Goal: Task Accomplishment & Management: Manage account settings

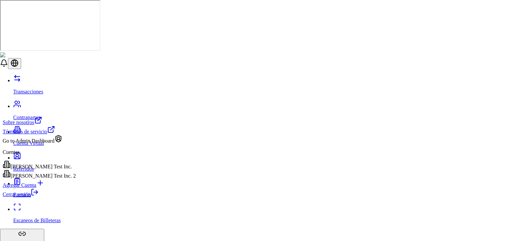
click at [53, 179] on div "[PERSON_NAME] Test Inc. 2" at bounding box center [39, 174] width 73 height 9
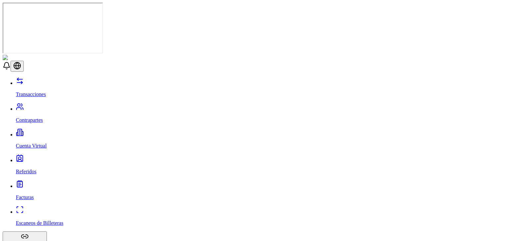
click at [33, 117] on p "Contrapartes" at bounding box center [260, 120] width 488 height 6
click at [42, 117] on p "Contrapartes" at bounding box center [260, 120] width 488 height 6
click at [33, 106] on link "Contrapartes" at bounding box center [260, 114] width 488 height 17
click at [54, 106] on link "Contrapartes" at bounding box center [260, 114] width 488 height 17
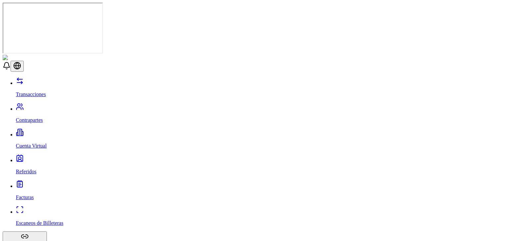
click at [36, 117] on p "Contrapartes" at bounding box center [260, 120] width 488 height 6
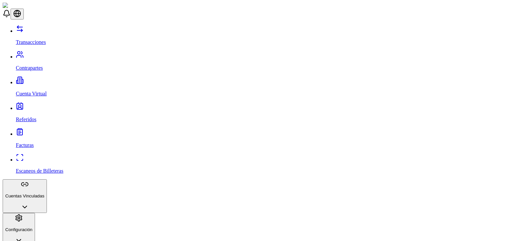
click at [33, 39] on p "Transacciones" at bounding box center [260, 42] width 488 height 6
click at [51, 32] on link "Transacciones" at bounding box center [260, 36] width 488 height 17
click at [46, 54] on link "Contrapartes" at bounding box center [260, 62] width 488 height 17
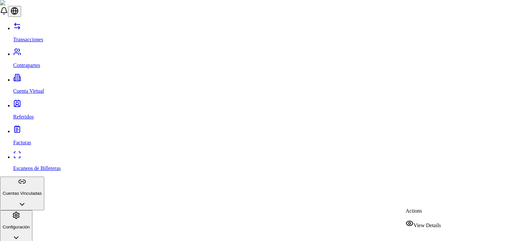
click at [421, 222] on span "View Details" at bounding box center [426, 225] width 27 height 6
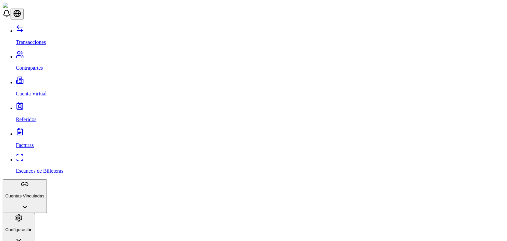
scroll to position [21, 0]
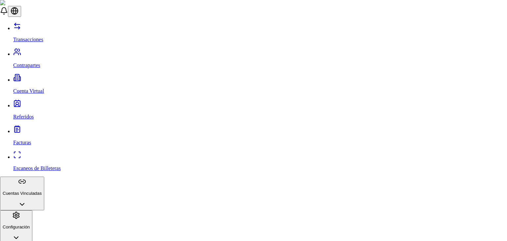
type input "**********"
paste input "*********"
type input "*********"
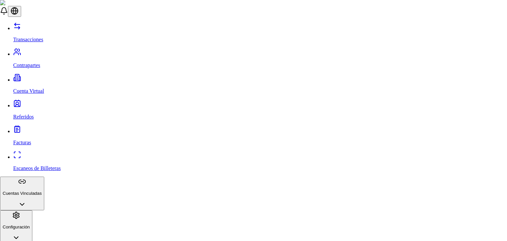
paste input "*********"
type input "*********"
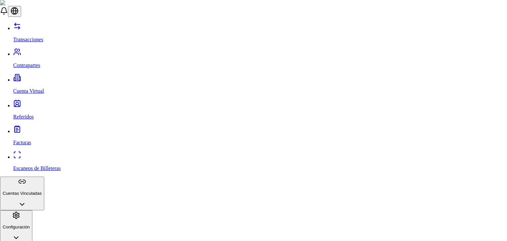
scroll to position [39, 0]
select select "***"
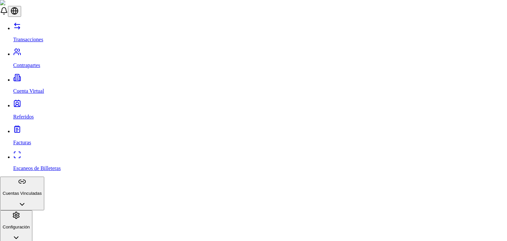
scroll to position [39, 0]
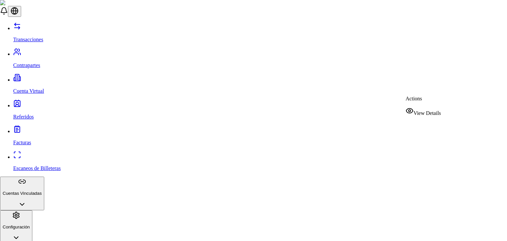
click at [416, 108] on div "View Details" at bounding box center [423, 111] width 35 height 9
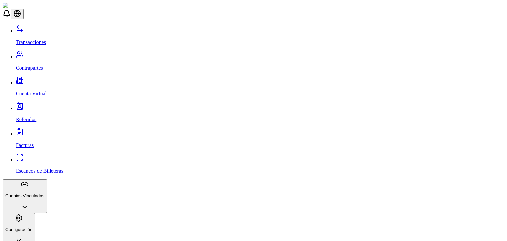
scroll to position [21, 0]
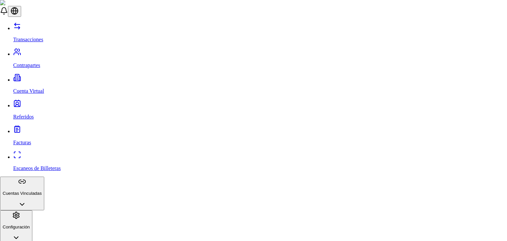
paste input "*********"
type input "*********"
paste input "*********"
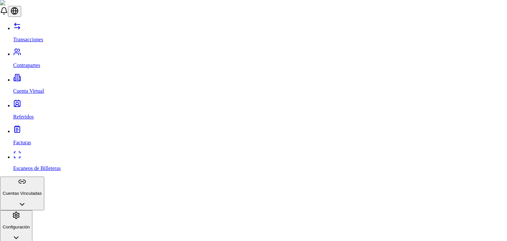
type input "*********"
type input "**********"
drag, startPoint x: 197, startPoint y: 180, endPoint x: 199, endPoint y: 174, distance: 6.8
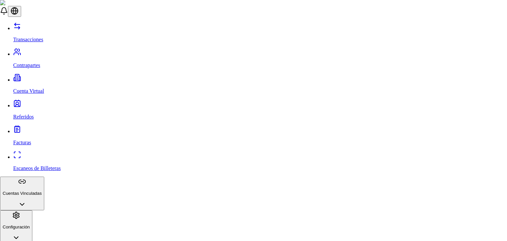
select select "***"
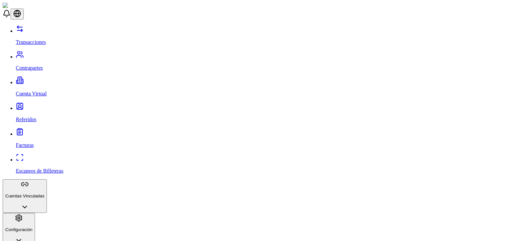
click at [32, 39] on p "Transacciones" at bounding box center [260, 42] width 488 height 6
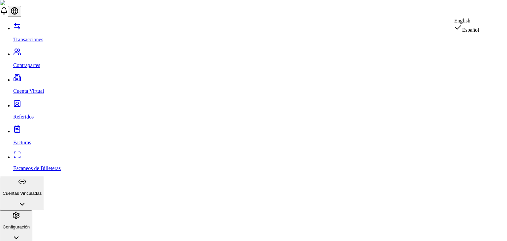
click at [471, 24] on div "English" at bounding box center [466, 21] width 25 height 6
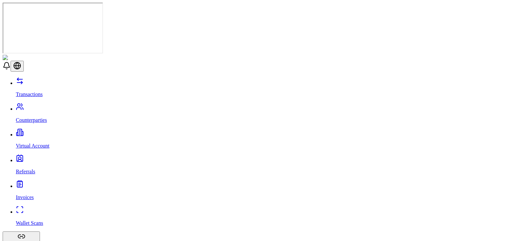
click at [41, 117] on p "Counterparties" at bounding box center [260, 120] width 488 height 6
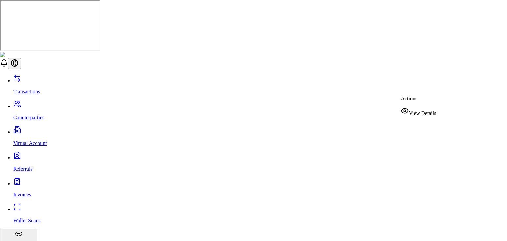
click at [421, 110] on span "View Details" at bounding box center [422, 113] width 27 height 6
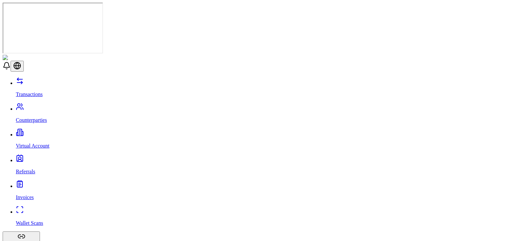
click at [29, 132] on link "Virtual Account" at bounding box center [260, 140] width 488 height 17
click at [27, 157] on link "Referrals" at bounding box center [260, 165] width 488 height 17
click at [32, 194] on p "Invoices" at bounding box center [260, 197] width 488 height 6
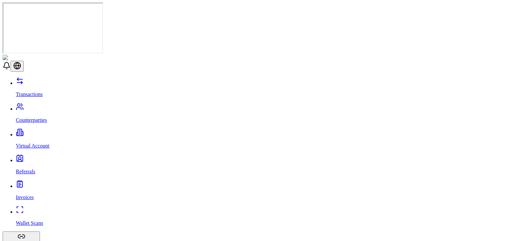
click at [41, 209] on link "Wallet Scans" at bounding box center [260, 217] width 488 height 17
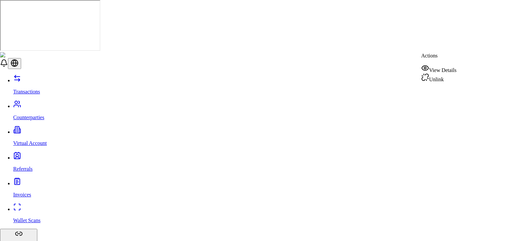
click at [440, 68] on div "View Details" at bounding box center [438, 68] width 35 height 9
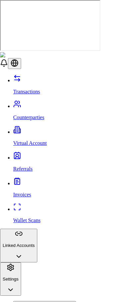
click at [104, 86] on div "View Details" at bounding box center [92, 86] width 35 height 9
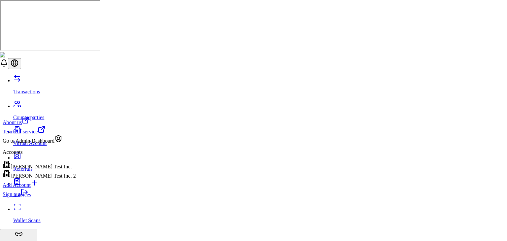
click at [43, 170] on div "Brandon Test Inc." at bounding box center [39, 164] width 73 height 9
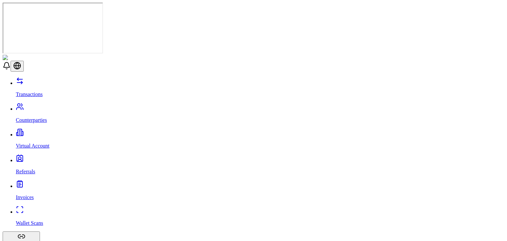
click at [37, 91] on p "Transactions" at bounding box center [260, 94] width 488 height 6
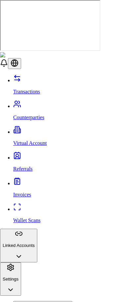
type input "**"
type input "******"
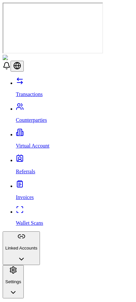
click at [123, 55] on header at bounding box center [68, 63] width 131 height 17
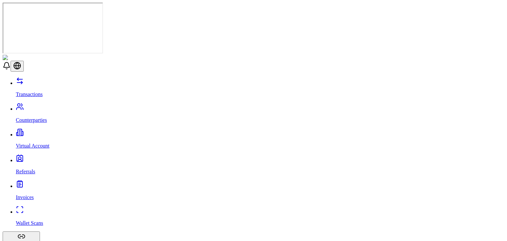
click at [48, 106] on link "Counterparties" at bounding box center [260, 114] width 488 height 17
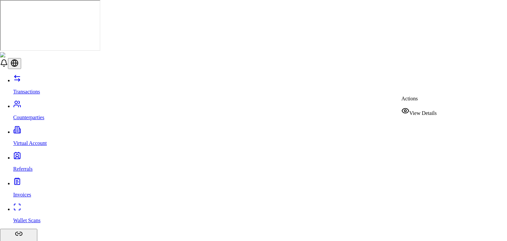
click at [417, 110] on span "View Details" at bounding box center [422, 113] width 27 height 6
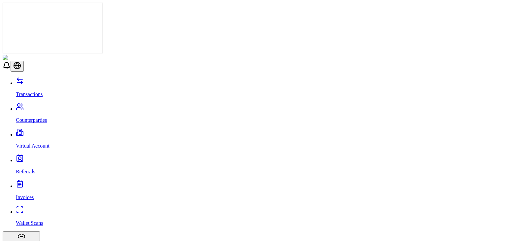
scroll to position [212, 0]
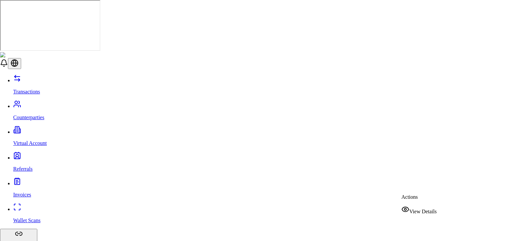
click at [426, 209] on span "View Details" at bounding box center [422, 212] width 27 height 6
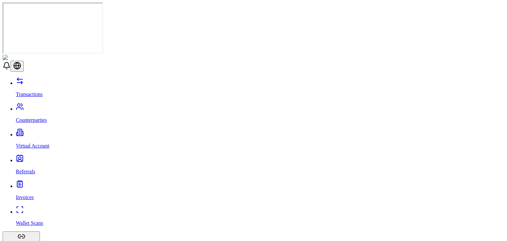
scroll to position [175, 0]
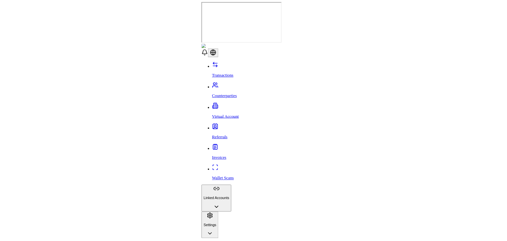
scroll to position [451, 0]
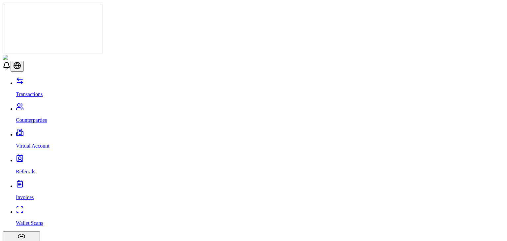
click at [64, 132] on link "Virtual Account" at bounding box center [260, 140] width 488 height 17
click at [43, 157] on link "Referrals" at bounding box center [260, 165] width 488 height 17
click at [28, 194] on p "Invoices" at bounding box center [260, 197] width 488 height 6
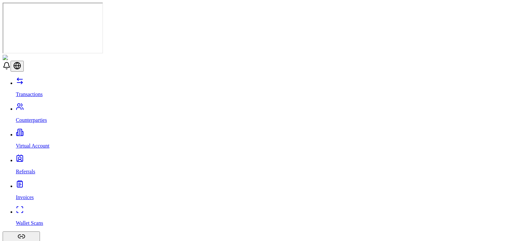
click at [57, 209] on link "Wallet Scans" at bounding box center [260, 217] width 488 height 17
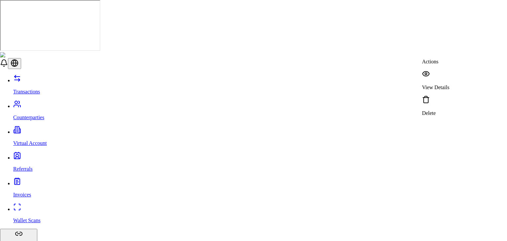
click at [449, 84] on p "View Details" at bounding box center [435, 87] width 27 height 6
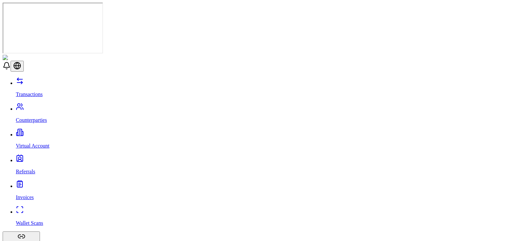
scroll to position [478, 0]
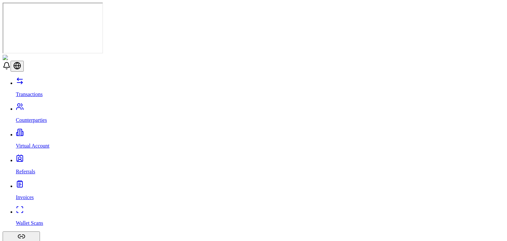
click at [44, 77] on div "Transactions Counterparties Virtual Account Referrals Invoices Wallet Scans Lin…" at bounding box center [254, 187] width 502 height 221
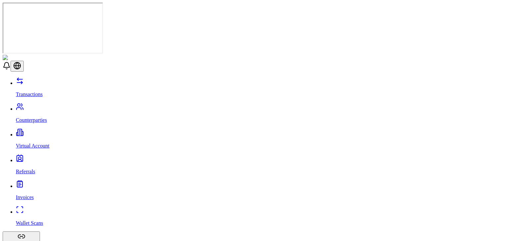
click at [42, 91] on p "Transactions" at bounding box center [260, 94] width 488 height 6
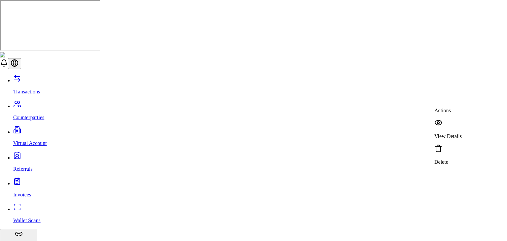
click at [450, 133] on p "View Details" at bounding box center [447, 136] width 27 height 6
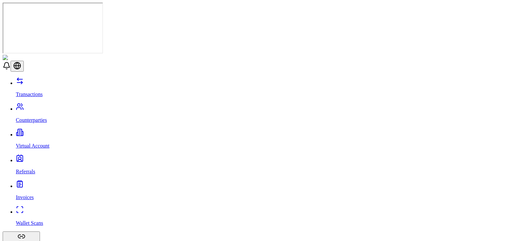
scroll to position [0, 0]
click at [145, 109] on div "PROCESSED" at bounding box center [152, 116] width 55 height 15
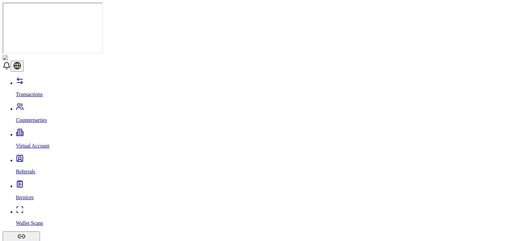
click at [111, 94] on div "OFFRAMP" at bounding box center [123, 101] width 55 height 15
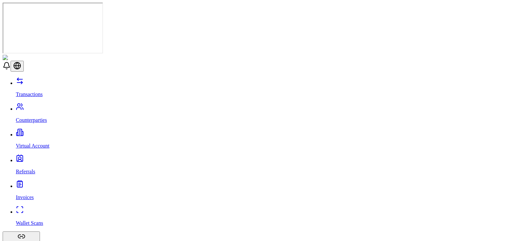
click at [143, 55] on header at bounding box center [254, 63] width 502 height 17
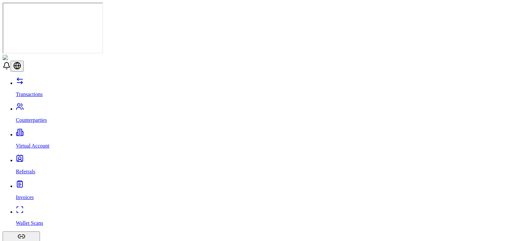
click at [67, 106] on link "Counterparties" at bounding box center [260, 114] width 488 height 17
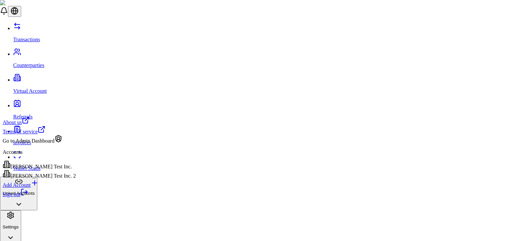
click at [28, 197] on link "Sign out" at bounding box center [16, 194] width 26 height 6
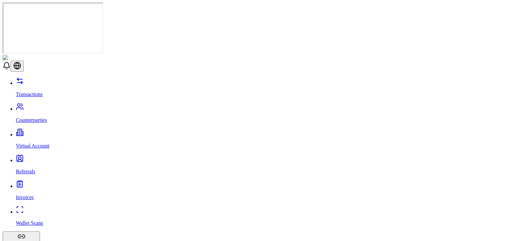
click at [34, 80] on link "Transactions" at bounding box center [260, 88] width 488 height 17
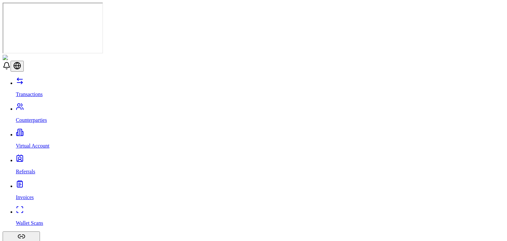
click at [44, 117] on p "Counterparties" at bounding box center [260, 120] width 488 height 6
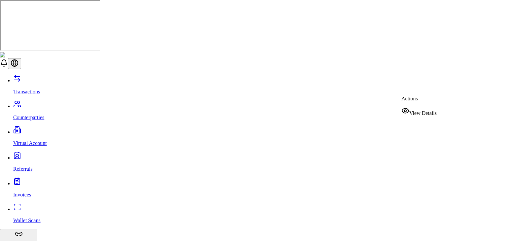
click at [422, 112] on span "View Details" at bounding box center [422, 113] width 27 height 6
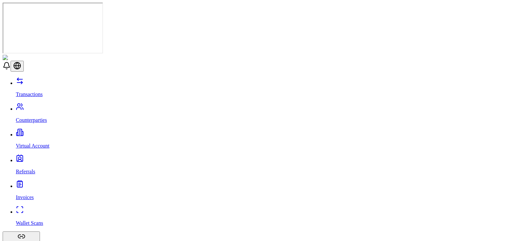
scroll to position [212, 0]
click at [25, 91] on p "Transactions" at bounding box center [260, 94] width 488 height 6
click at [55, 106] on link "Counterparties" at bounding box center [260, 114] width 488 height 17
click at [40, 143] on p "Virtual Account" at bounding box center [260, 146] width 488 height 6
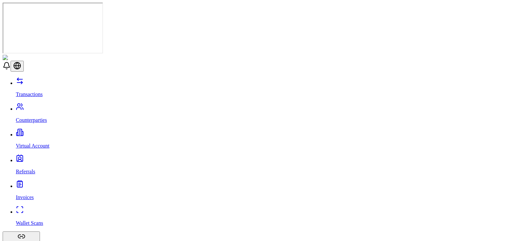
click at [42, 106] on link "Counterparties" at bounding box center [260, 114] width 488 height 17
click at [45, 80] on link "Transactions" at bounding box center [260, 88] width 488 height 17
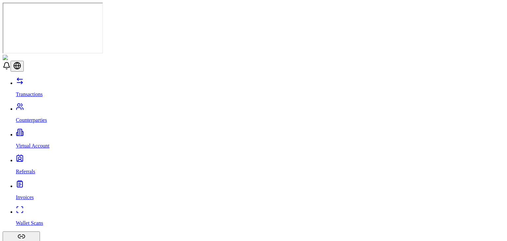
click at [52, 106] on link "Counterparties" at bounding box center [260, 114] width 488 height 17
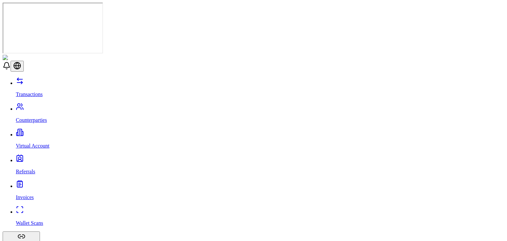
click at [62, 132] on link "Virtual Account" at bounding box center [260, 140] width 488 height 17
click at [54, 157] on link "Referrals" at bounding box center [260, 165] width 488 height 17
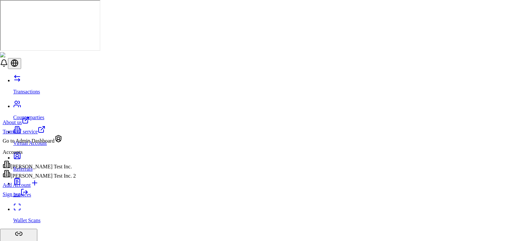
click at [52, 179] on div "[PERSON_NAME] Test Inc. 2" at bounding box center [39, 174] width 73 height 9
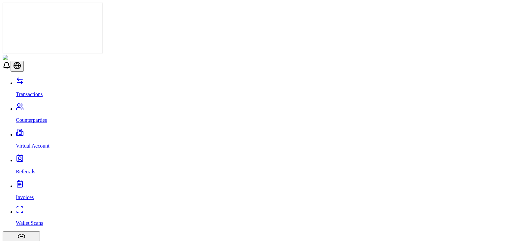
click at [48, 117] on p "Counterparties" at bounding box center [260, 120] width 488 height 6
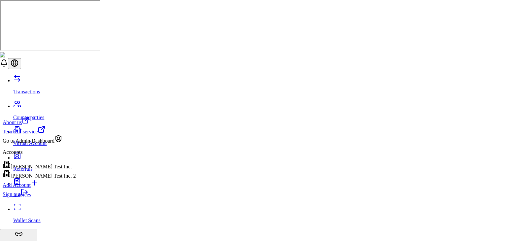
click at [28, 197] on link "Sign out" at bounding box center [16, 194] width 26 height 6
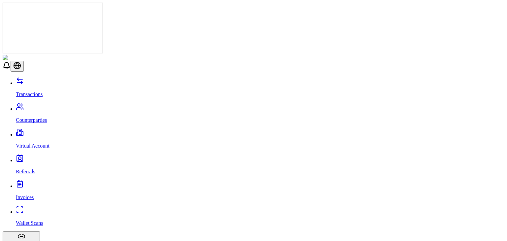
click at [49, 106] on link "Counterparties" at bounding box center [260, 114] width 488 height 17
click at [41, 132] on link "Virtual Account" at bounding box center [260, 140] width 488 height 17
click at [34, 157] on link "Referrals" at bounding box center [260, 165] width 488 height 17
click at [51, 106] on link "Counterparties" at bounding box center [260, 114] width 488 height 17
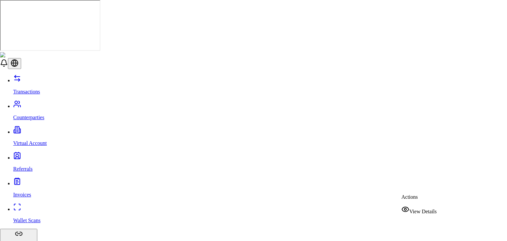
click at [412, 207] on div "View Details" at bounding box center [418, 209] width 35 height 9
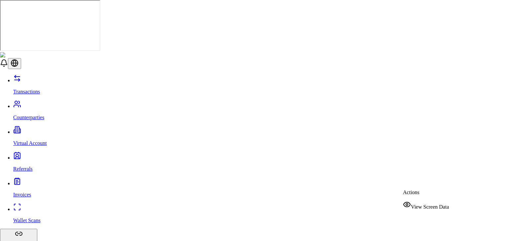
click at [430, 205] on span "View Screen Data" at bounding box center [430, 207] width 38 height 6
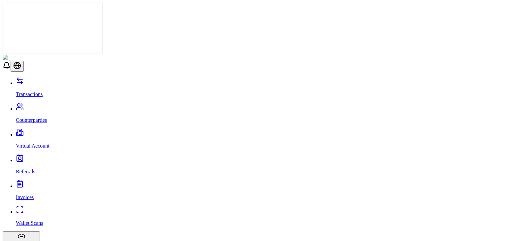
scroll to position [20, 0]
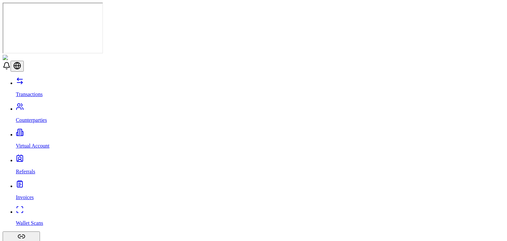
scroll to position [154, 0]
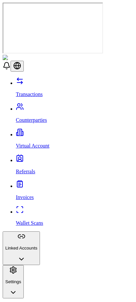
scroll to position [215, 0]
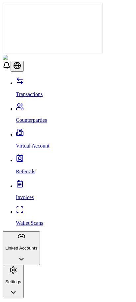
scroll to position [451, 0]
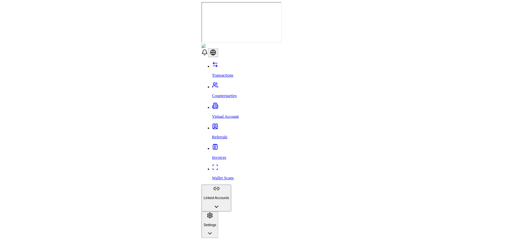
scroll to position [104, 0]
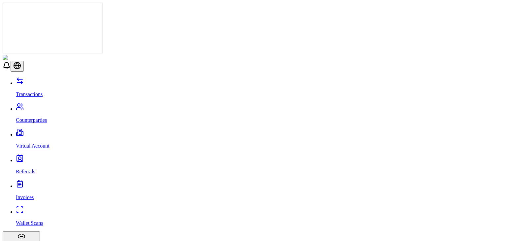
scroll to position [0, 0]
click at [44, 220] on p "Wallet Scans" at bounding box center [260, 223] width 488 height 6
click at [51, 80] on link "Transactions" at bounding box center [260, 88] width 488 height 17
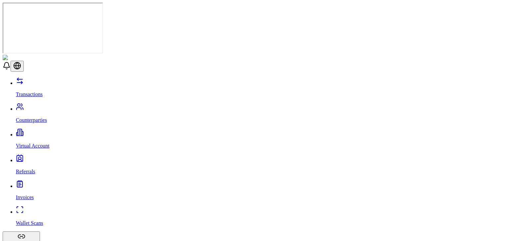
click at [51, 106] on link "Counterparties" at bounding box center [260, 114] width 488 height 17
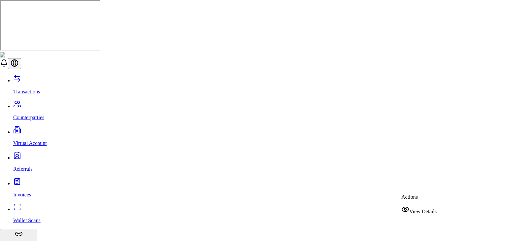
click at [421, 210] on span "View Details" at bounding box center [422, 212] width 27 height 6
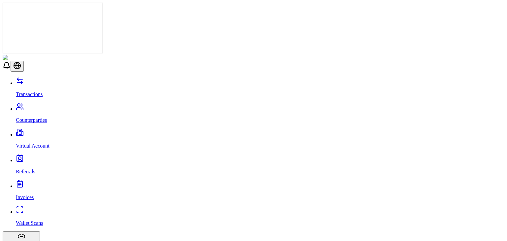
scroll to position [232, 0]
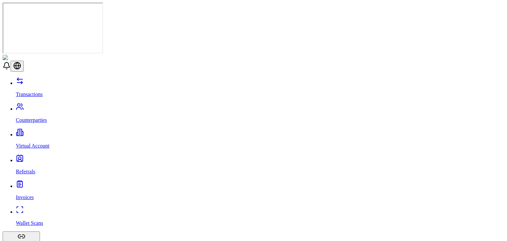
scroll to position [0, 0]
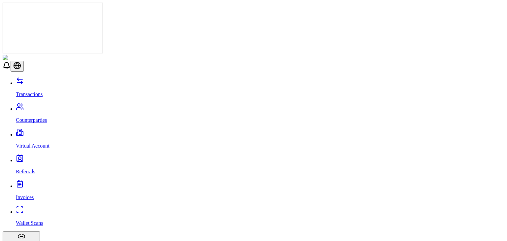
scroll to position [205, 0]
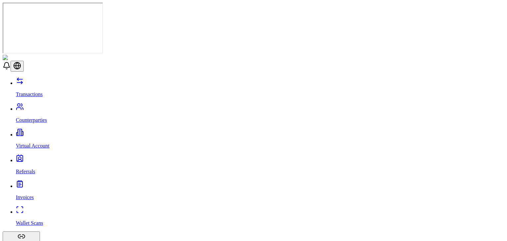
click at [68, 115] on div "Transactions Counterparties Virtual Account Referrals Invoices Wallet Scans Lin…" at bounding box center [254, 187] width 502 height 221
click at [34, 143] on p "Virtual Account" at bounding box center [260, 146] width 488 height 6
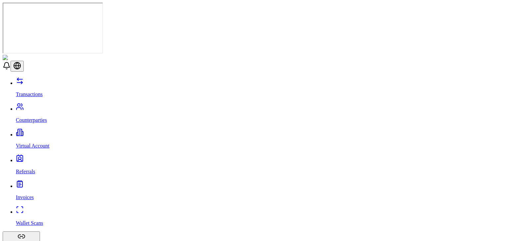
click at [36, 157] on link "Referrals" at bounding box center [260, 165] width 488 height 17
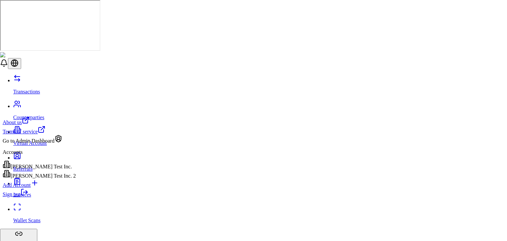
click at [28, 197] on link "Sign out" at bounding box center [16, 194] width 26 height 6
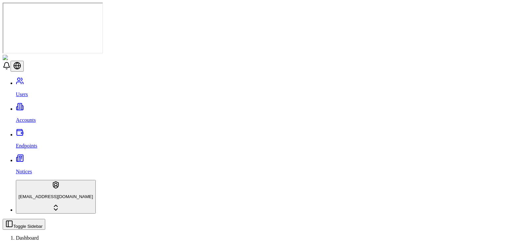
click at [33, 117] on p "Accounts" at bounding box center [260, 120] width 488 height 6
type input "***"
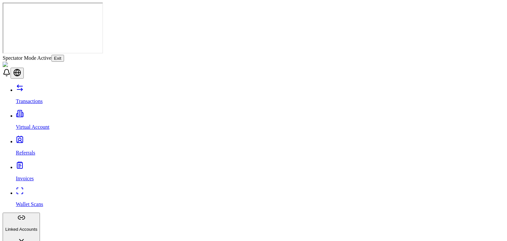
click at [64, 55] on button "Exit" at bounding box center [57, 58] width 13 height 7
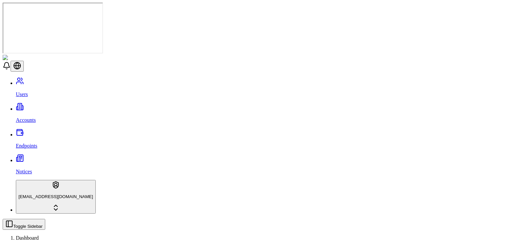
type input "***"
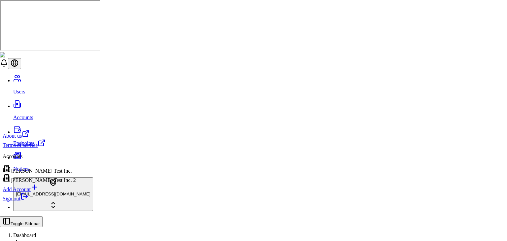
click at [42, 221] on html "Users Accounts Endpoints Notices [EMAIL_ADDRESS][DOMAIN_NAME] Toggle Sidebar Da…" at bounding box center [253, 181] width 507 height 363
click at [28, 201] on link "Sign out" at bounding box center [16, 199] width 26 height 6
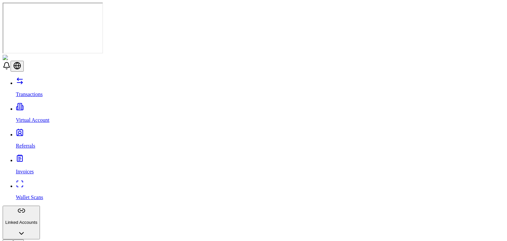
click at [40, 206] on button "Linked Accounts" at bounding box center [21, 223] width 37 height 34
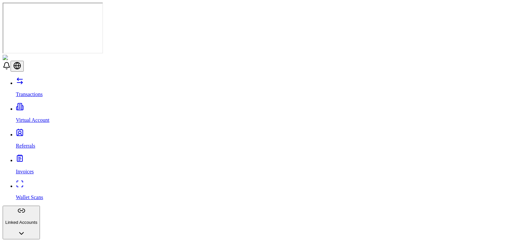
click at [26, 91] on p "Transactions" at bounding box center [260, 94] width 488 height 6
click at [32, 143] on p "Referrals" at bounding box center [260, 146] width 488 height 6
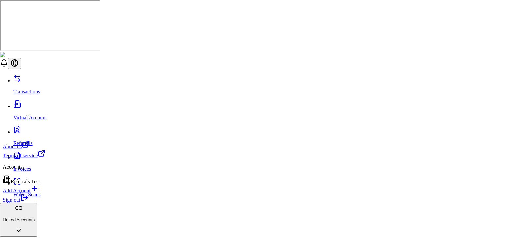
click at [46, 203] on div "Sign out" at bounding box center [24, 198] width 43 height 9
click at [28, 203] on link "Sign out" at bounding box center [16, 200] width 26 height 6
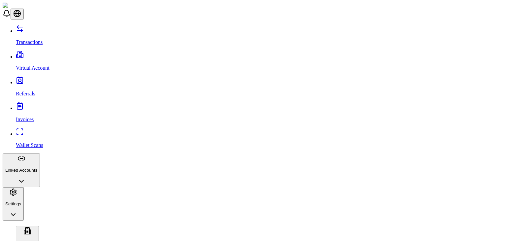
click at [48, 80] on link "Referrals" at bounding box center [260, 88] width 488 height 17
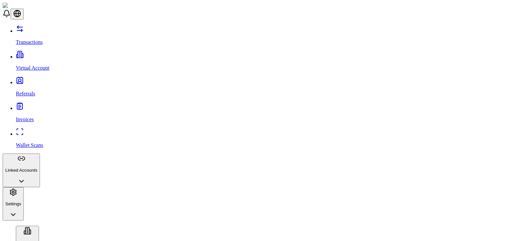
scroll to position [238, 0]
click at [24, 187] on button "Settings" at bounding box center [13, 204] width 21 height 34
click at [45, 103] on div "Transactions Virtual Account Referrals Invoices Wallet Scans Linked Accounts Se…" at bounding box center [254, 147] width 502 height 244
click at [37, 168] on p "Linked Accounts" at bounding box center [21, 170] width 32 height 5
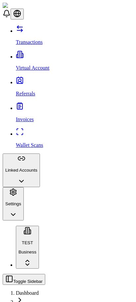
scroll to position [329, 0]
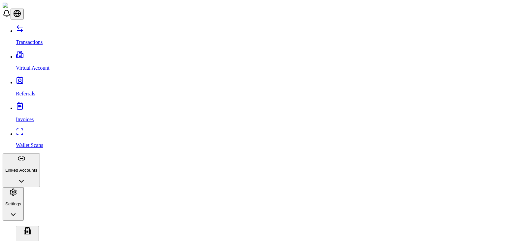
click at [40, 153] on button "Linked Accounts" at bounding box center [21, 170] width 37 height 34
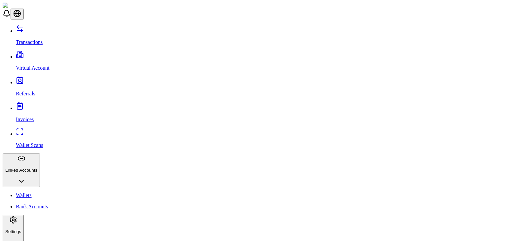
click at [38, 192] on link "Wallets" at bounding box center [260, 195] width 488 height 6
click at [24, 215] on button "Settings" at bounding box center [13, 232] width 21 height 34
click at [43, 204] on link "Bank Accounts" at bounding box center [260, 207] width 488 height 6
click at [44, 192] on link "Wallets" at bounding box center [260, 195] width 488 height 6
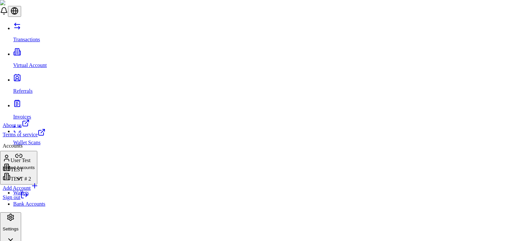
click at [28, 200] on link "Sign out" at bounding box center [16, 197] width 26 height 6
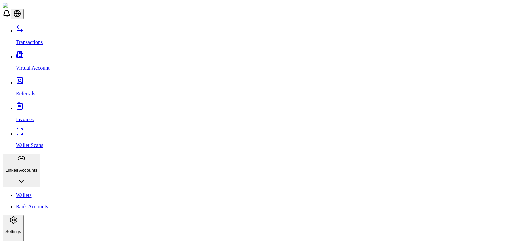
click at [69, 211] on div "Transactions Virtual Account Referrals Invoices Wallet Scans Linked Accounts Wa…" at bounding box center [254, 185] width 502 height 320
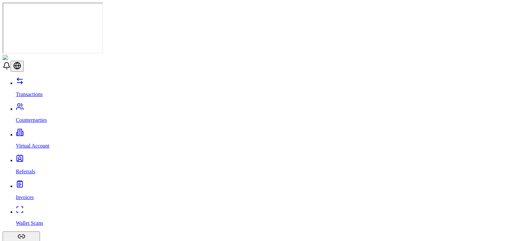
click at [43, 117] on p "Counterparties" at bounding box center [260, 120] width 488 height 6
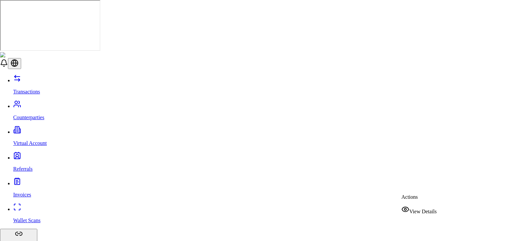
click at [411, 212] on div "View Details" at bounding box center [418, 209] width 35 height 9
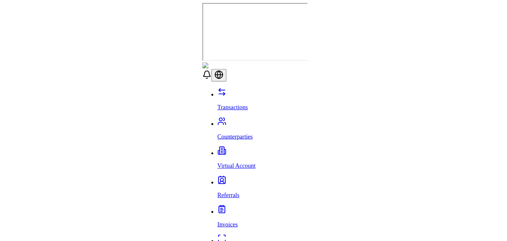
scroll to position [117, 0]
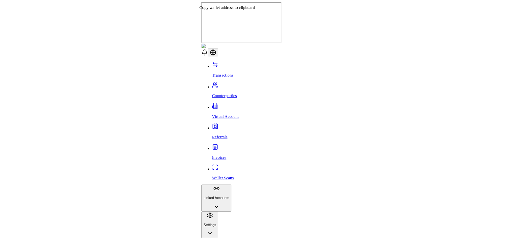
scroll to position [86, 0]
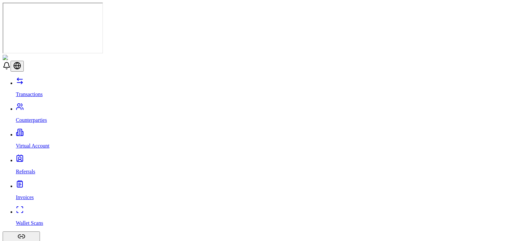
click at [33, 91] on p "Transactions" at bounding box center [260, 94] width 488 height 6
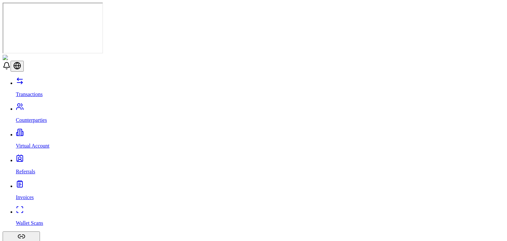
click at [102, 88] on div "Suggestions" at bounding box center [123, 83] width 55 height 9
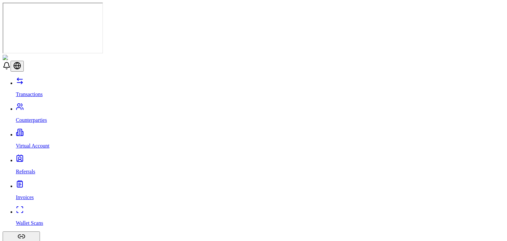
click at [104, 96] on div "OFFRAMP" at bounding box center [123, 101] width 55 height 15
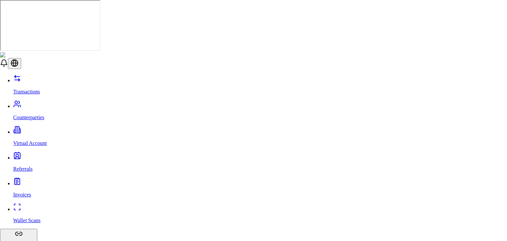
scroll to position [33, 0]
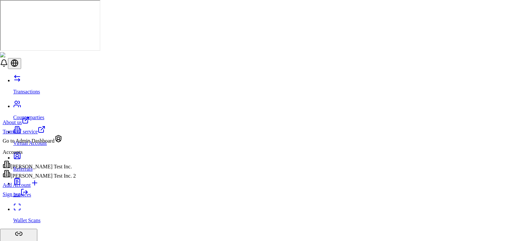
click at [41, 188] on div "Add Account" at bounding box center [39, 183] width 73 height 9
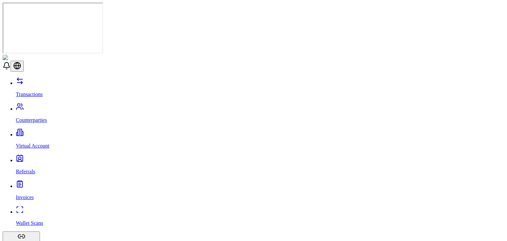
click at [36, 117] on p "Counterparties" at bounding box center [260, 120] width 488 height 6
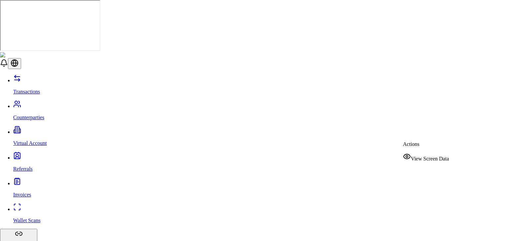
click at [421, 156] on span "View Screen Data" at bounding box center [430, 159] width 38 height 6
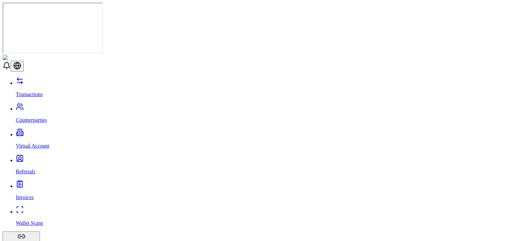
scroll to position [48, 0]
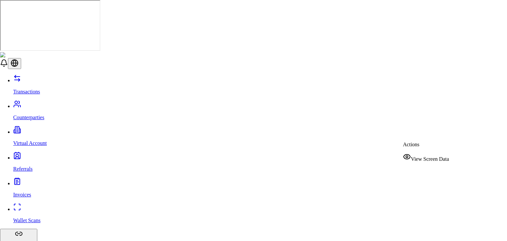
click at [416, 153] on div "View Screen Data" at bounding box center [426, 157] width 46 height 9
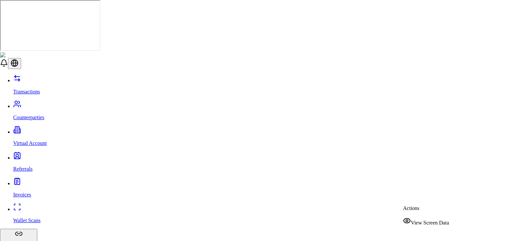
click at [430, 220] on span "View Screen Data" at bounding box center [430, 223] width 38 height 6
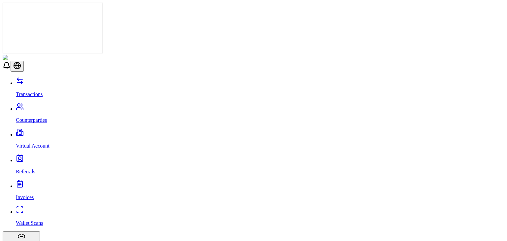
click at [41, 117] on p "Counterparties" at bounding box center [260, 120] width 488 height 6
click at [59, 80] on link "Transactions" at bounding box center [260, 88] width 488 height 17
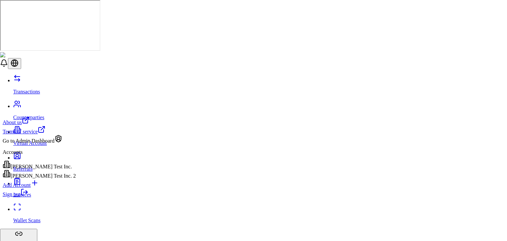
click at [61, 179] on div "[PERSON_NAME] Test Inc. 2" at bounding box center [39, 174] width 73 height 9
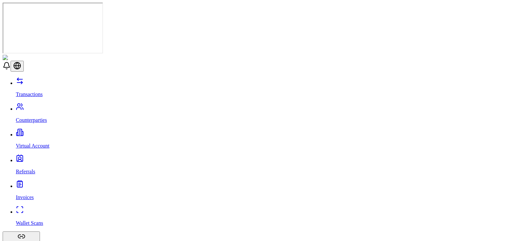
click at [44, 117] on p "Counterparties" at bounding box center [260, 120] width 488 height 6
click at [41, 91] on p "Transactions" at bounding box center [260, 94] width 488 height 6
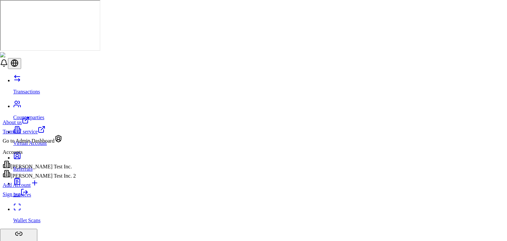
click at [61, 169] on div "[PERSON_NAME] Test Inc." at bounding box center [39, 164] width 73 height 9
click at [45, 179] on div "[PERSON_NAME] Test Inc. 2" at bounding box center [39, 174] width 73 height 9
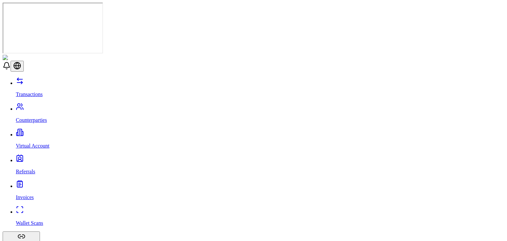
click at [48, 106] on link "Counterparties" at bounding box center [260, 114] width 488 height 17
click at [44, 91] on p "Transactions" at bounding box center [260, 94] width 488 height 6
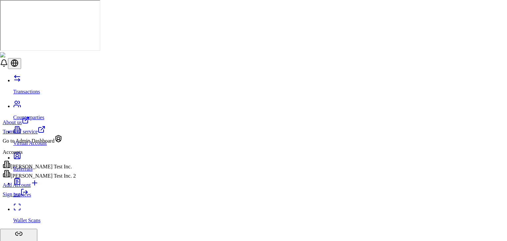
click at [59, 169] on div "[PERSON_NAME] Test Inc." at bounding box center [39, 164] width 73 height 9
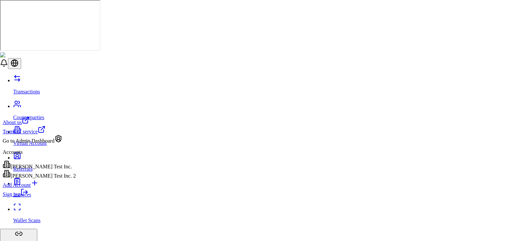
click at [52, 179] on div "Brandon Test Inc. 2" at bounding box center [39, 174] width 73 height 9
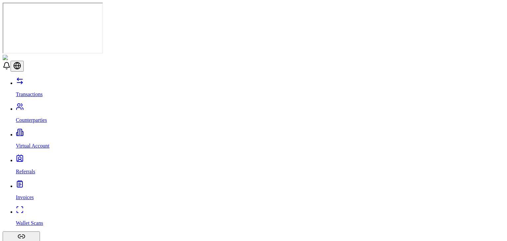
click at [37, 132] on link "Virtual Account" at bounding box center [260, 140] width 488 height 17
click at [37, 143] on p "Virtual Account" at bounding box center [260, 146] width 488 height 6
click at [35, 132] on link "Virtual Account" at bounding box center [260, 140] width 488 height 17
click at [46, 143] on p "Virtual Account" at bounding box center [260, 146] width 488 height 6
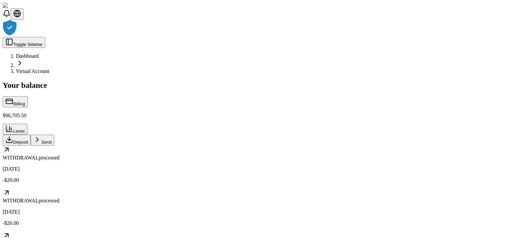
click at [206, 37] on div at bounding box center [254, 27] width 502 height 17
click at [282, 37] on div at bounding box center [254, 27] width 502 height 17
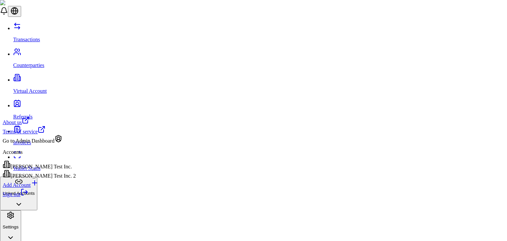
click at [28, 197] on link "Sign out" at bounding box center [16, 194] width 26 height 6
click at [57, 179] on div "[PERSON_NAME] Test Inc. 2" at bounding box center [39, 174] width 73 height 9
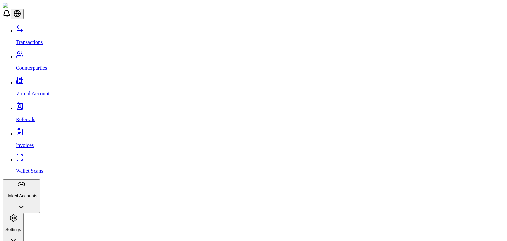
click at [37, 80] on link "Virtual Account" at bounding box center [260, 88] width 488 height 17
click at [41, 28] on link "Transactions" at bounding box center [260, 36] width 488 height 17
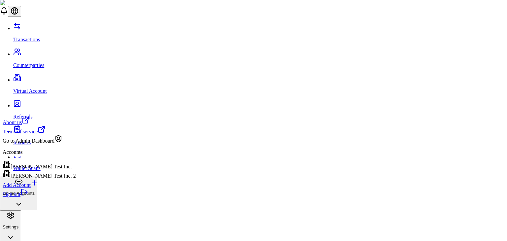
click at [56, 170] on div "[PERSON_NAME] Test Inc." at bounding box center [39, 164] width 73 height 9
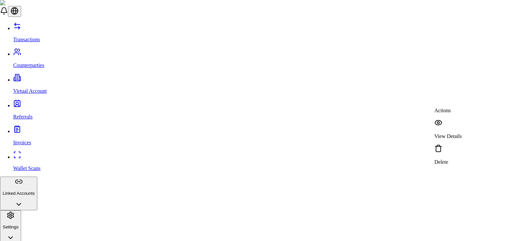
click at [446, 119] on div "View Details" at bounding box center [447, 129] width 27 height 20
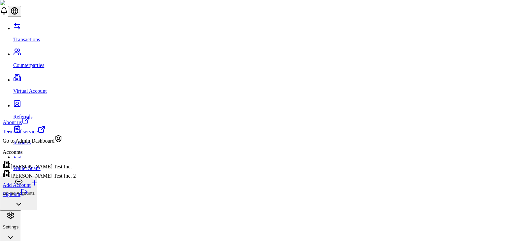
click at [58, 170] on div "[PERSON_NAME] Test Inc." at bounding box center [39, 164] width 73 height 9
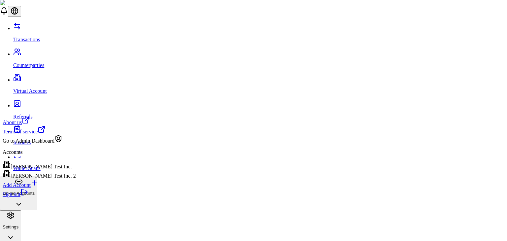
click at [57, 179] on div "[PERSON_NAME] Test Inc. 2" at bounding box center [39, 174] width 73 height 9
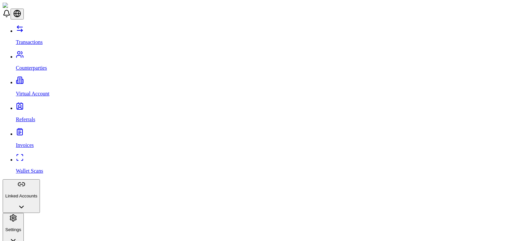
click at [37, 193] on p "Linked Accounts" at bounding box center [21, 195] width 32 height 5
click at [33, 229] on link "Bank Accounts" at bounding box center [260, 232] width 488 height 6
click at [53, 33] on link "Transactions" at bounding box center [260, 36] width 488 height 17
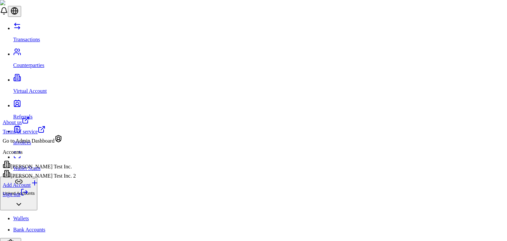
click at [56, 168] on div "[PERSON_NAME] Test Inc." at bounding box center [39, 164] width 73 height 9
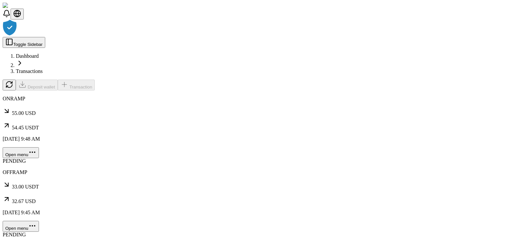
click at [157, 37] on div at bounding box center [254, 27] width 502 height 17
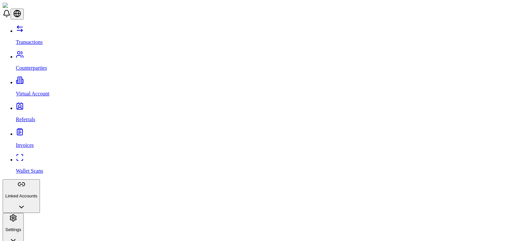
click at [46, 91] on p "Virtual Account" at bounding box center [260, 94] width 488 height 6
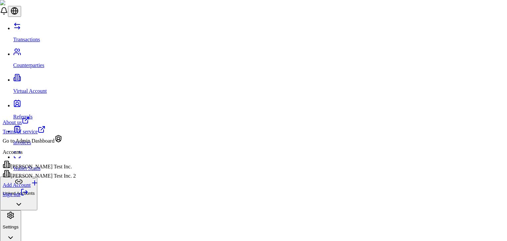
click at [28, 197] on link "Sign out" at bounding box center [16, 194] width 26 height 6
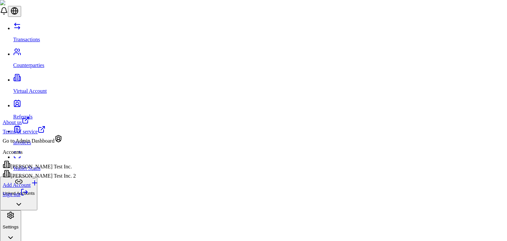
click at [51, 179] on div "[PERSON_NAME] Test Inc. 2" at bounding box center [39, 174] width 73 height 9
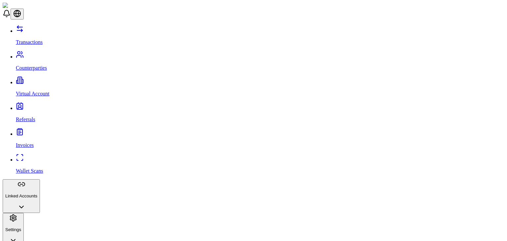
click at [34, 80] on link "Virtual Account" at bounding box center [260, 88] width 488 height 17
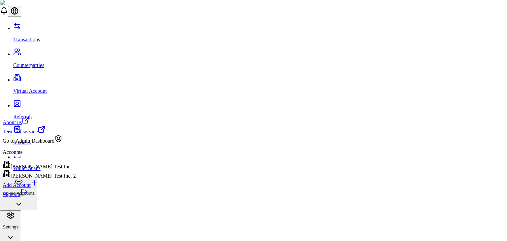
click at [32, 197] on div "Sign out" at bounding box center [39, 192] width 73 height 9
click at [28, 196] on icon at bounding box center [24, 192] width 8 height 8
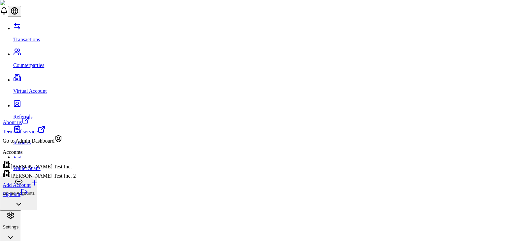
click at [58, 188] on div "Add Account" at bounding box center [39, 183] width 73 height 9
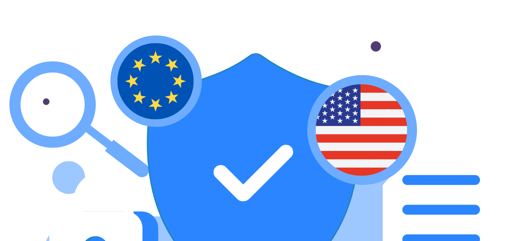
drag, startPoint x: 58, startPoint y: 195, endPoint x: 155, endPoint y: 200, distance: 97.5
click at [155, 200] on div "Licensed and Regulated We are a licensed crypto asset service provider in the E…" at bounding box center [254, 167] width 502 height 328
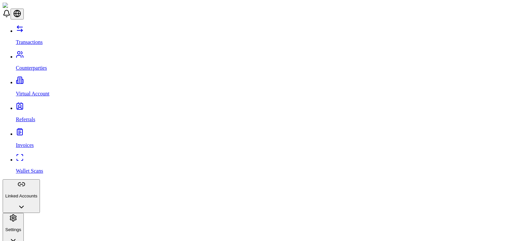
click at [24, 213] on button "Settings" at bounding box center [13, 230] width 21 height 34
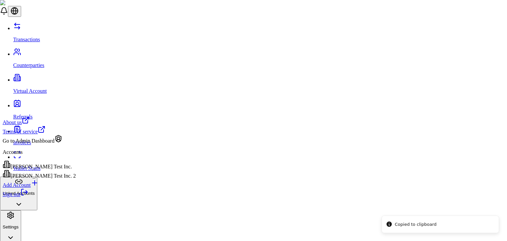
click at [28, 197] on link "Sign out" at bounding box center [16, 194] width 26 height 6
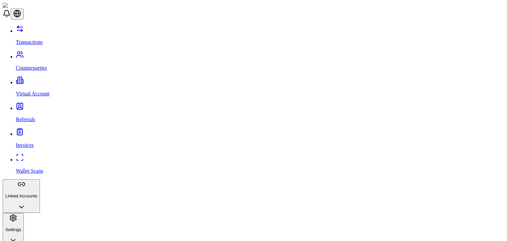
click at [40, 179] on button "Linked Accounts" at bounding box center [21, 196] width 37 height 34
click at [43, 218] on link "Wallets" at bounding box center [260, 221] width 488 height 6
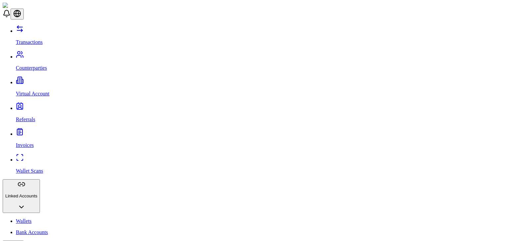
click at [41, 34] on link "Transactions" at bounding box center [260, 36] width 488 height 17
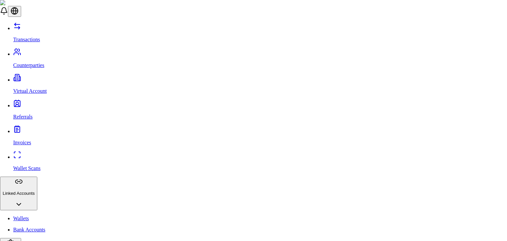
type input "***"
drag, startPoint x: 220, startPoint y: 195, endPoint x: 220, endPoint y: 198, distance: 3.7
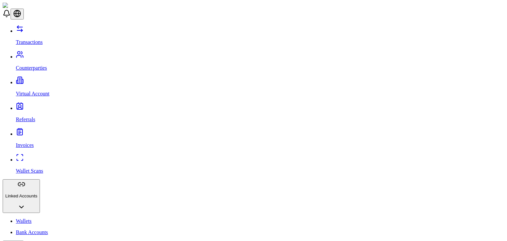
click at [27, 218] on p "Wallets" at bounding box center [260, 221] width 488 height 6
drag, startPoint x: 468, startPoint y: 31, endPoint x: 455, endPoint y: 52, distance: 24.6
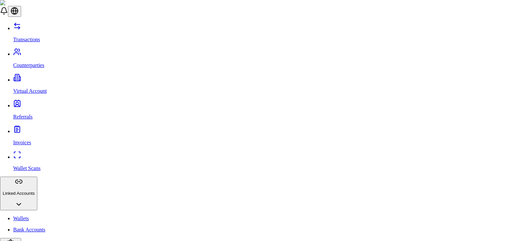
scroll to position [33, 0]
paste input "**********"
type input "**********"
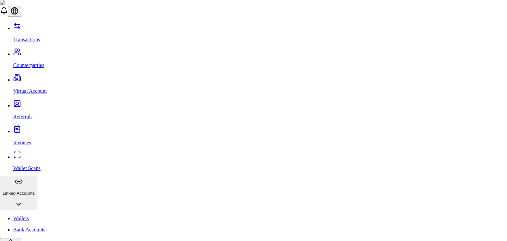
click at [205, 142] on span "Bitcoin (BTC)" at bounding box center [190, 139] width 31 height 6
click at [196, 73] on div "Bitcoin" at bounding box center [185, 70] width 21 height 6
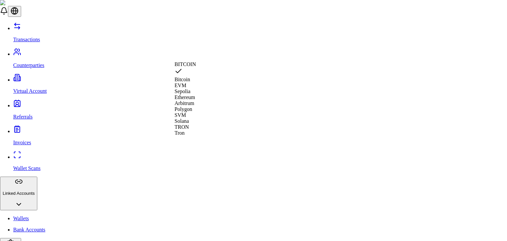
type input "******"
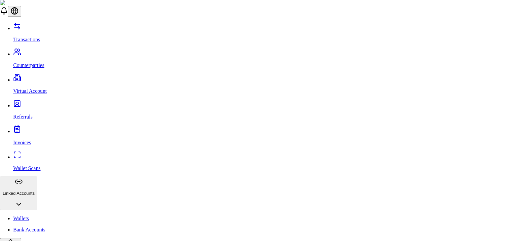
scroll to position [62, 0]
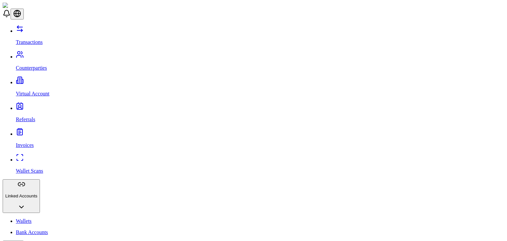
click at [27, 229] on p "Bank Accounts" at bounding box center [260, 232] width 488 height 6
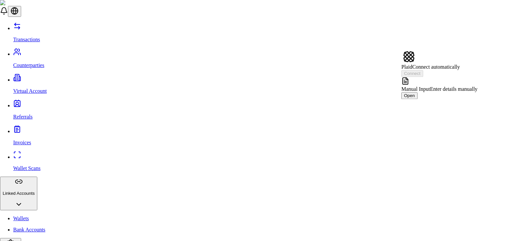
click at [430, 86] on span "Manual Input" at bounding box center [415, 89] width 29 height 6
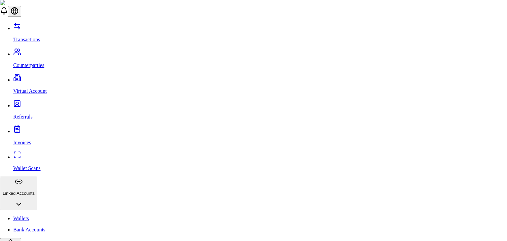
scroll to position [45, 0]
type input "****"
type input "**********"
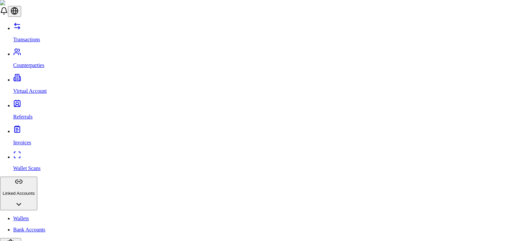
drag, startPoint x: 173, startPoint y: 100, endPoint x: 159, endPoint y: 101, distance: 13.5
type input "**********"
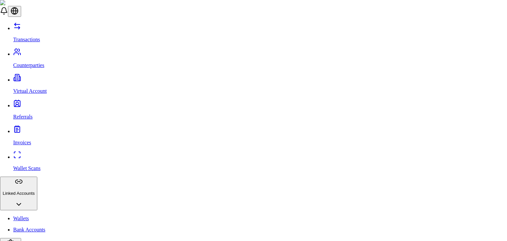
type input "*********"
drag, startPoint x: 165, startPoint y: 75, endPoint x: 175, endPoint y: 103, distance: 30.2
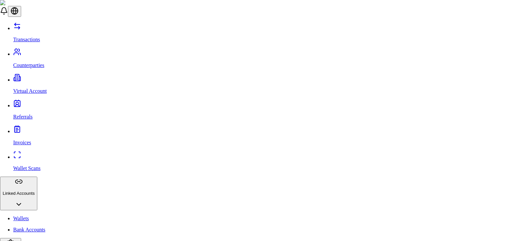
type input "*"
type input "****"
type input "********"
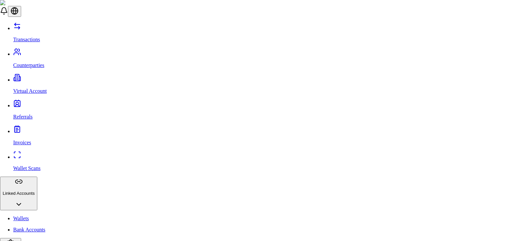
type input "**********"
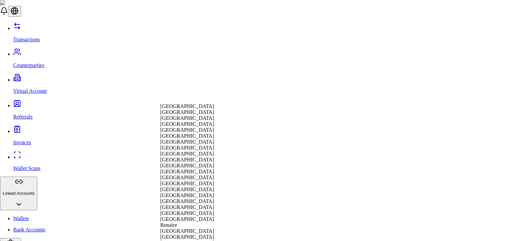
select select "**"
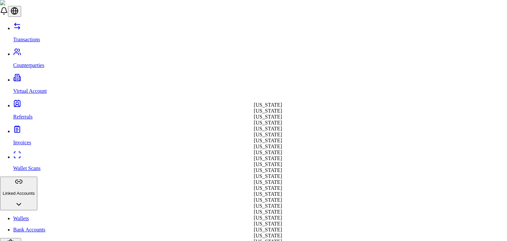
select select "**"
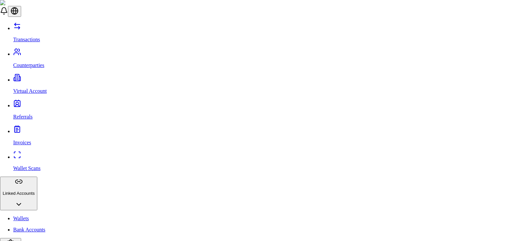
type input "*****"
type input "******"
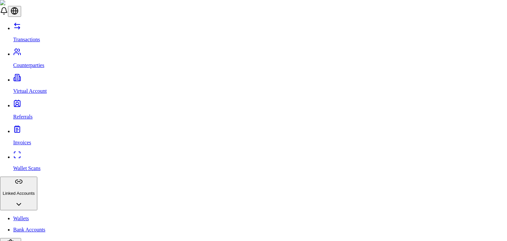
drag, startPoint x: 167, startPoint y: 164, endPoint x: 181, endPoint y: 183, distance: 23.6
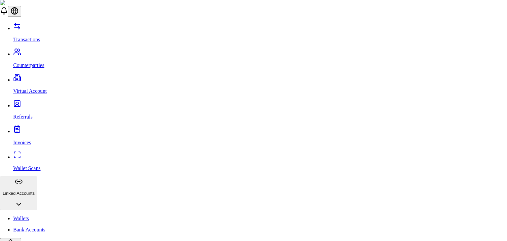
scroll to position [0, 0]
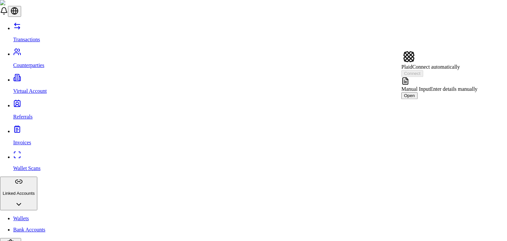
click at [430, 86] on span "Manual Input" at bounding box center [415, 89] width 29 height 6
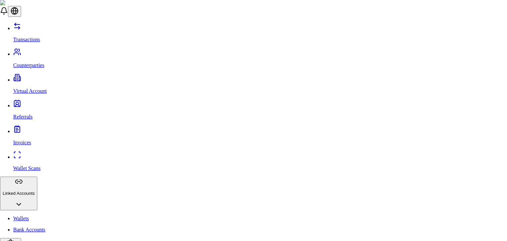
scroll to position [263, 0]
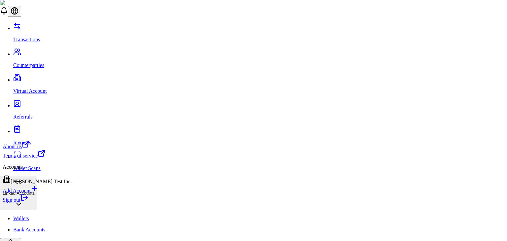
click at [28, 203] on link "Sign out" at bounding box center [16, 200] width 26 height 6
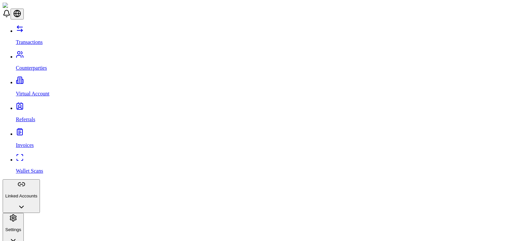
click at [40, 179] on button "Linked Accounts" at bounding box center [21, 196] width 37 height 34
click at [43, 229] on p "Bank Accounts" at bounding box center [260, 232] width 488 height 6
drag, startPoint x: 466, startPoint y: 47, endPoint x: 465, endPoint y: 43, distance: 4.0
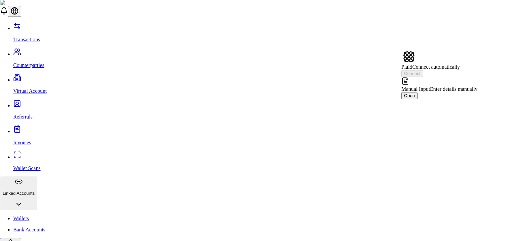
click at [465, 83] on div "Manual Input Enter details manually" at bounding box center [439, 84] width 76 height 15
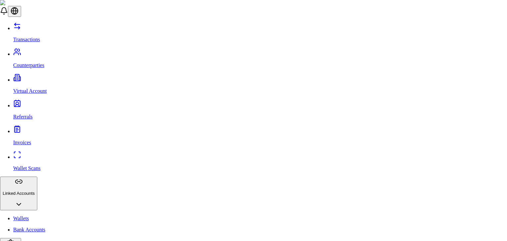
scroll to position [263, 0]
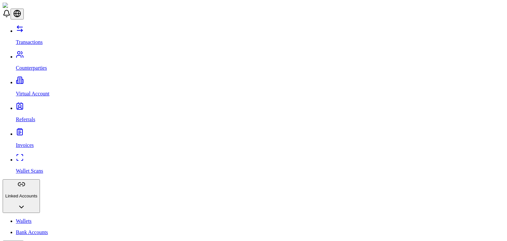
click at [53, 218] on link "Wallets" at bounding box center [260, 221] width 488 height 6
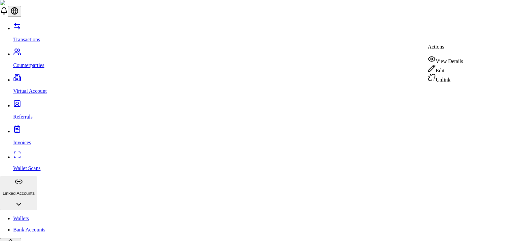
click at [445, 67] on div "Edit" at bounding box center [445, 68] width 35 height 9
type input "*****"
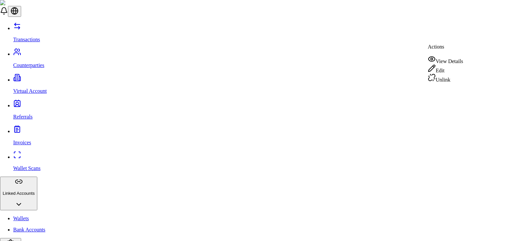
click at [457, 70] on div "Edit" at bounding box center [445, 68] width 35 height 9
type input "********"
click at [442, 69] on div "Edit" at bounding box center [445, 68] width 35 height 9
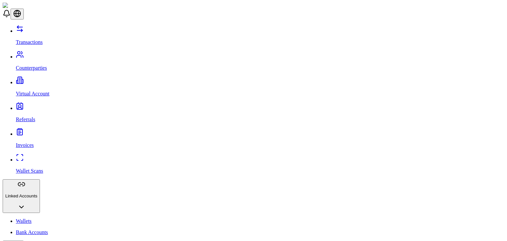
click at [29, 28] on link "Transactions" at bounding box center [260, 36] width 488 height 17
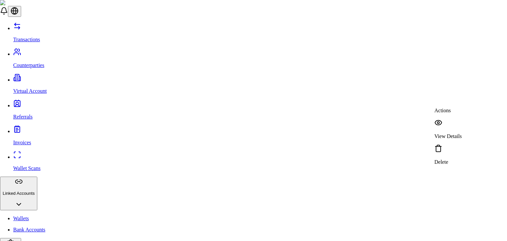
click at [457, 133] on p "View Details" at bounding box center [447, 136] width 27 height 6
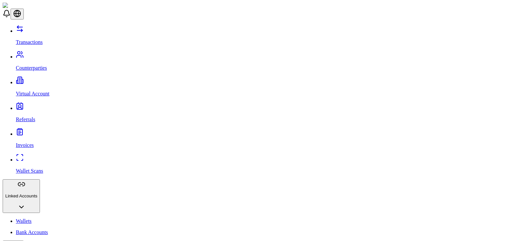
scroll to position [46, 0]
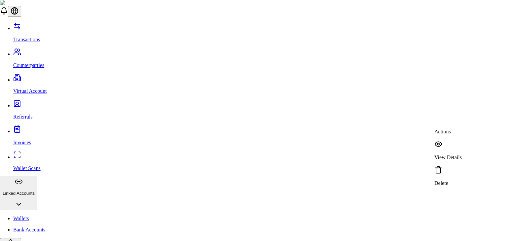
click at [453, 154] on p "View Details" at bounding box center [447, 157] width 27 height 6
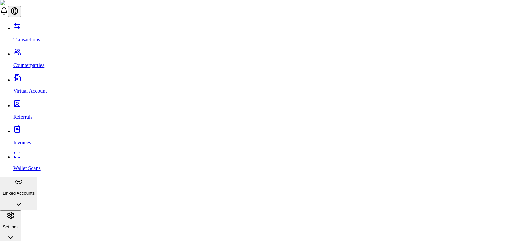
click at [439, 202] on p "View Details" at bounding box center [443, 205] width 39 height 6
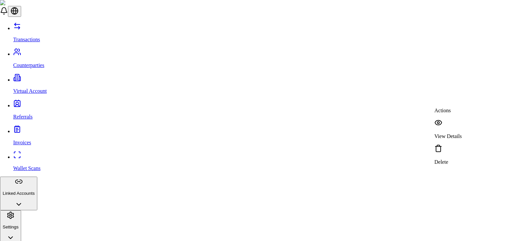
click at [453, 133] on p "View Details" at bounding box center [447, 136] width 27 height 6
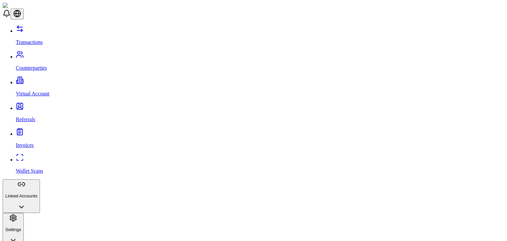
scroll to position [8, 0]
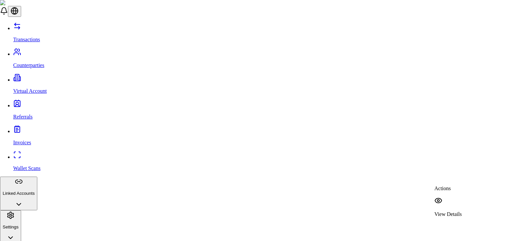
click at [443, 198] on div "View Details" at bounding box center [447, 207] width 27 height 20
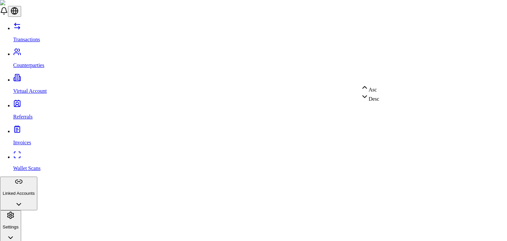
click at [379, 93] on div "Asc" at bounding box center [370, 87] width 18 height 9
click at [372, 101] on icon at bounding box center [368, 97] width 8 height 8
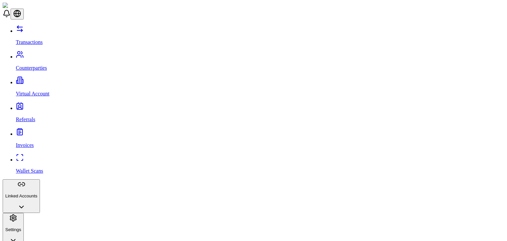
click at [46, 65] on p "Counterparties" at bounding box center [260, 68] width 488 height 6
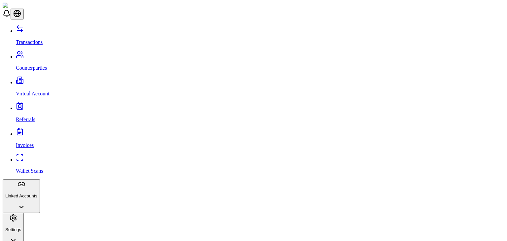
click at [37, 28] on link "Transactions" at bounding box center [260, 36] width 488 height 17
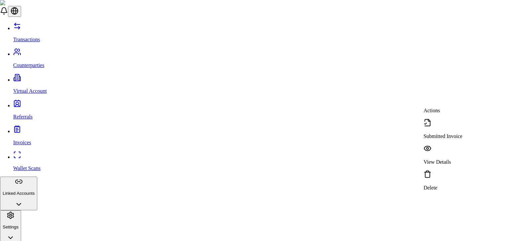
click at [443, 126] on div "Submitted Invoice" at bounding box center [442, 129] width 39 height 20
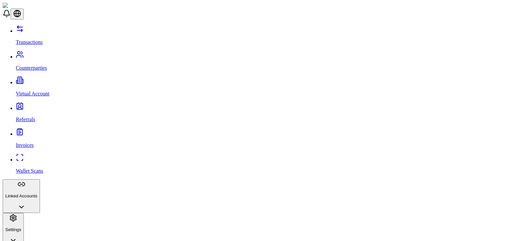
click at [51, 54] on link "Counterparties" at bounding box center [260, 62] width 488 height 17
click at [24, 213] on button "Settings" at bounding box center [13, 230] width 21 height 34
drag, startPoint x: 40, startPoint y: 153, endPoint x: 29, endPoint y: 164, distance: 15.4
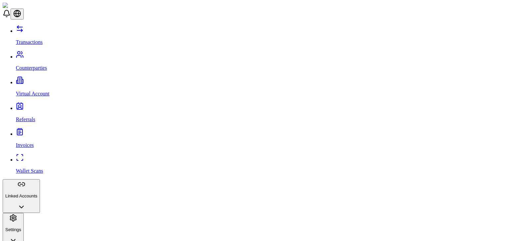
drag, startPoint x: 29, startPoint y: 164, endPoint x: 29, endPoint y: 160, distance: 4.3
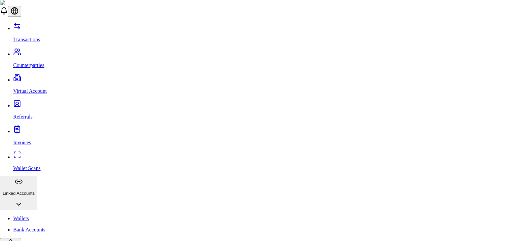
scroll to position [1, 0]
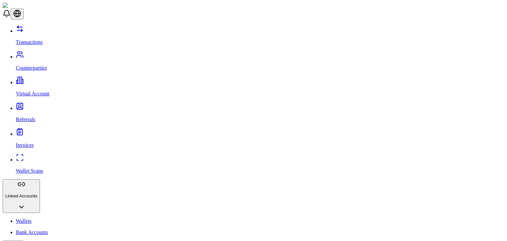
click at [29, 65] on p "Counterparties" at bounding box center [260, 68] width 488 height 6
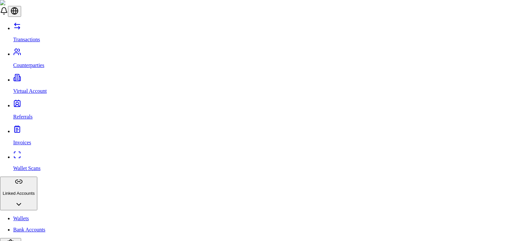
scroll to position [43, 0]
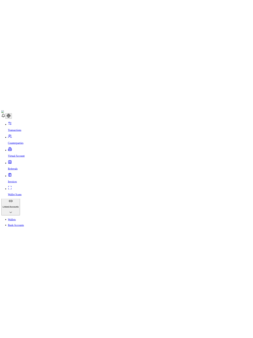
scroll to position [14, 0]
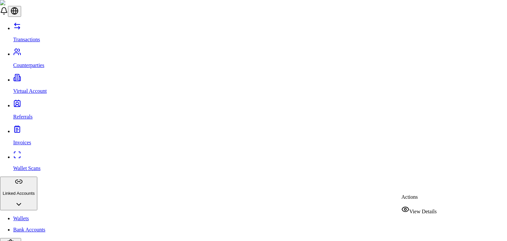
click at [423, 209] on span "View Details" at bounding box center [422, 212] width 27 height 6
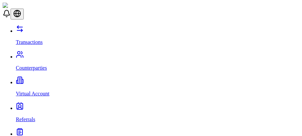
scroll to position [28, 0]
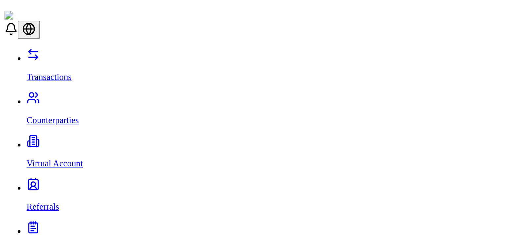
scroll to position [51, 0]
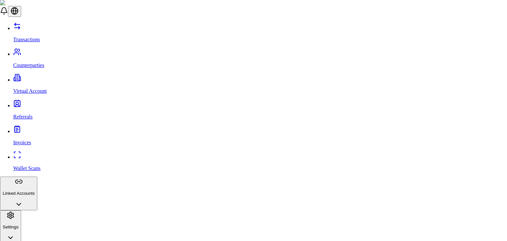
type input "**********"
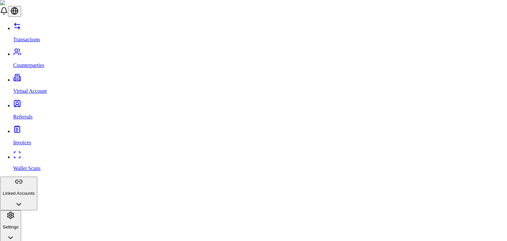
type input "*****"
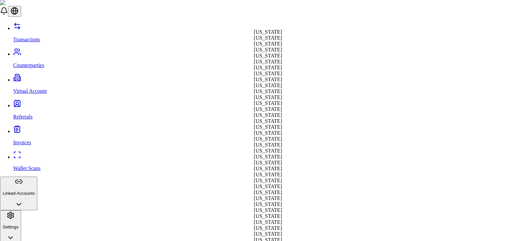
select select "**"
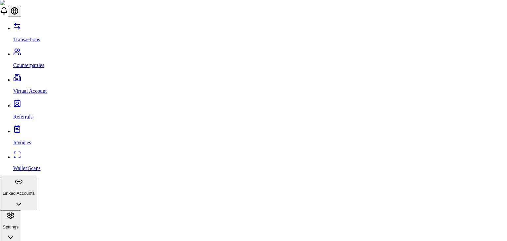
type input "*****"
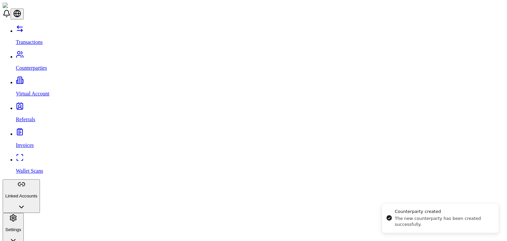
click at [419, 213] on div "Counterparty created" at bounding box center [444, 211] width 99 height 7
click at [390, 217] on icon "Notifications alt+T" at bounding box center [388, 217] width 5 height 5
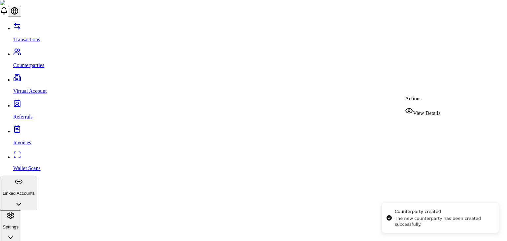
click at [421, 110] on span "View Details" at bounding box center [426, 113] width 27 height 6
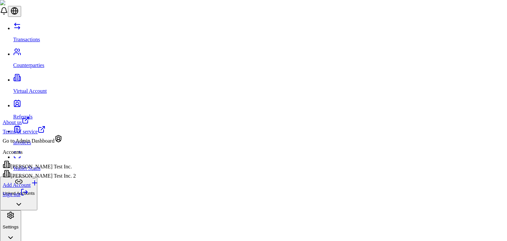
click at [65, 179] on div "Brandon Test Inc. 2" at bounding box center [39, 174] width 73 height 9
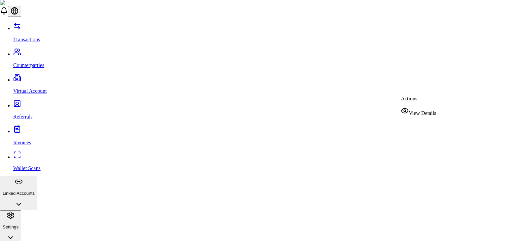
click at [416, 110] on span "View Details" at bounding box center [422, 113] width 27 height 6
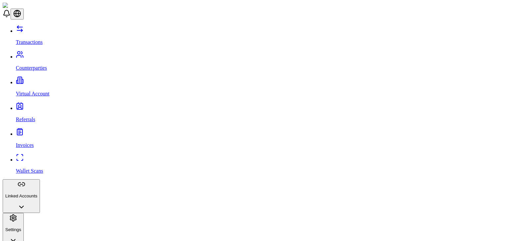
scroll to position [21, 0]
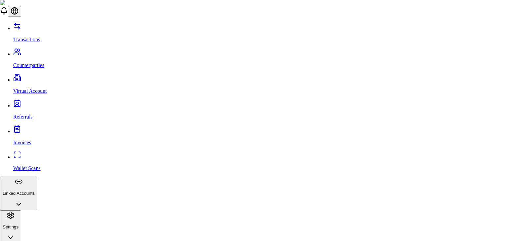
scroll to position [10, 0]
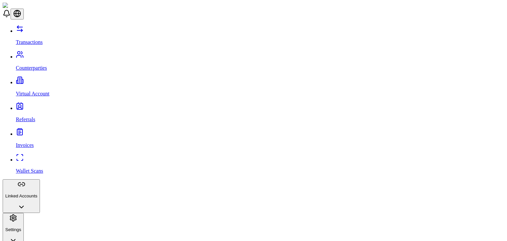
click at [33, 117] on div "Transactions Counterparties Virtual Account Referrals Invoices Wallet Scans Lin…" at bounding box center [254, 135] width 502 height 221
click at [40, 179] on button "Linked Accounts" at bounding box center [21, 196] width 37 height 34
click at [42, 229] on link "Bank Accounts" at bounding box center [260, 232] width 488 height 6
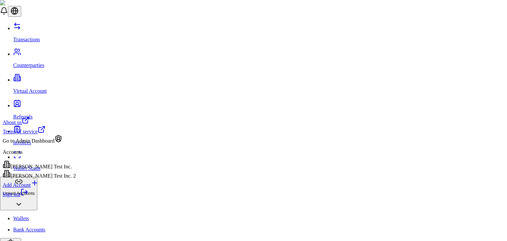
click at [56, 170] on div "[PERSON_NAME] Test Inc." at bounding box center [39, 164] width 73 height 9
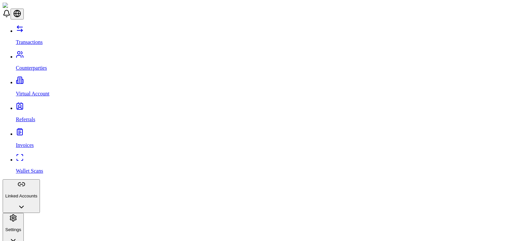
click at [40, 179] on button "Linked Accounts" at bounding box center [21, 196] width 37 height 34
click at [56, 229] on link "Bank Accounts" at bounding box center [260, 232] width 488 height 6
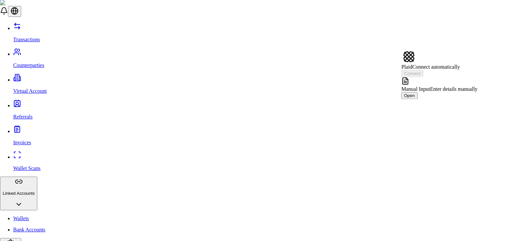
click at [443, 77] on div "Manual Input Enter details manually Open" at bounding box center [439, 88] width 76 height 22
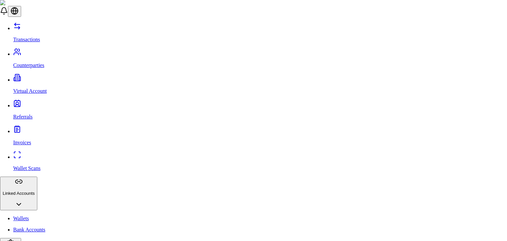
scroll to position [263, 0]
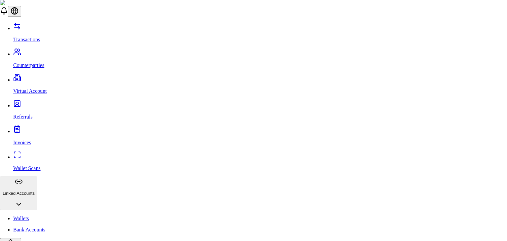
scroll to position [322, 0]
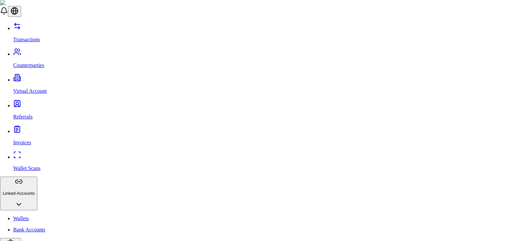
scroll to position [178, 0]
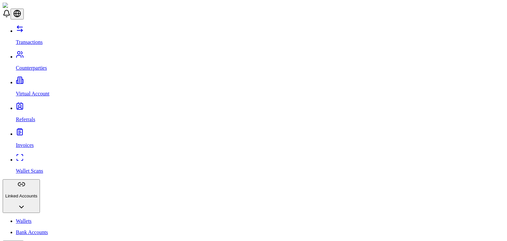
click at [40, 28] on link "Transactions" at bounding box center [260, 36] width 488 height 17
click at [48, 54] on link "Counterparties" at bounding box center [260, 62] width 488 height 17
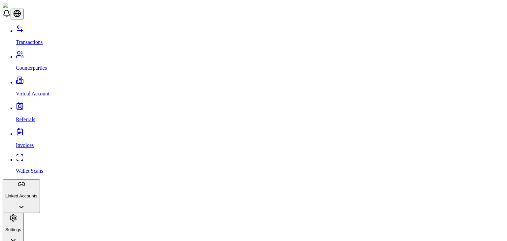
click at [38, 91] on p "Virtual Account" at bounding box center [260, 94] width 488 height 6
click at [40, 179] on button "Linked Accounts" at bounding box center [21, 196] width 37 height 34
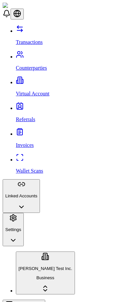
scroll to position [113, 0]
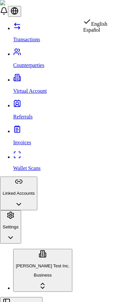
click at [121, 15] on html "Transactions Counterparties Virtual Account Referrals Invoices Wallet Scans Lin…" at bounding box center [68, 272] width 136 height 545
click at [102, 33] on div "Español" at bounding box center [95, 30] width 24 height 6
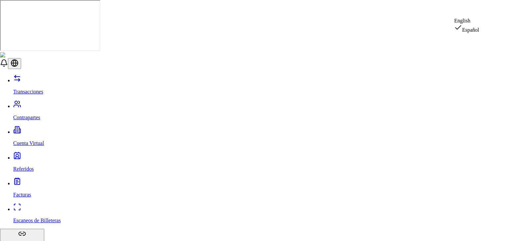
click at [467, 24] on div "English" at bounding box center [466, 21] width 25 height 6
